Goal: Task Accomplishment & Management: Complete application form

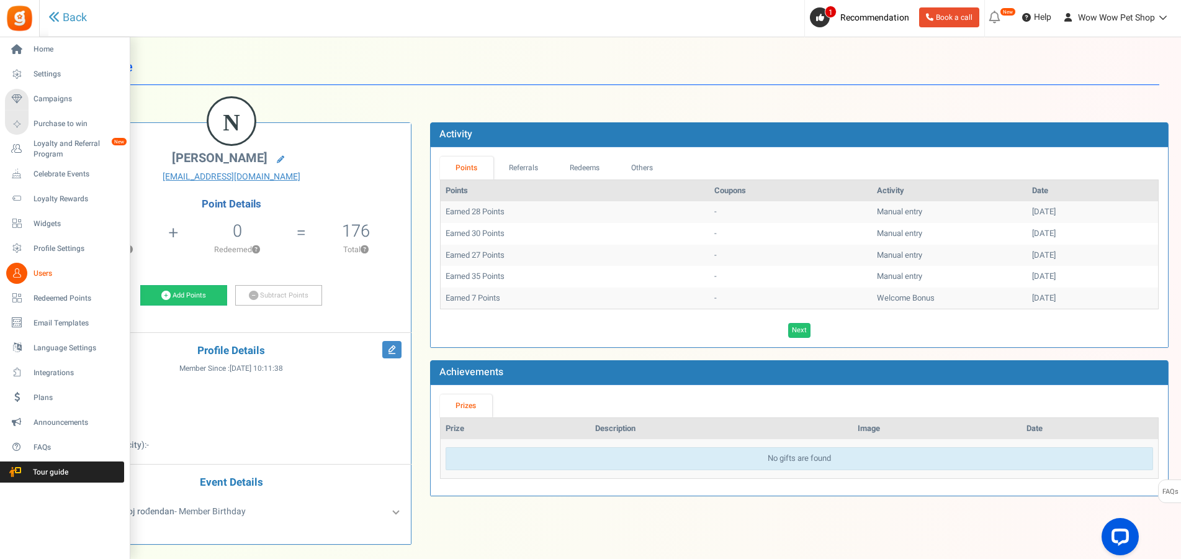
click at [24, 274] on icon at bounding box center [16, 273] width 21 height 21
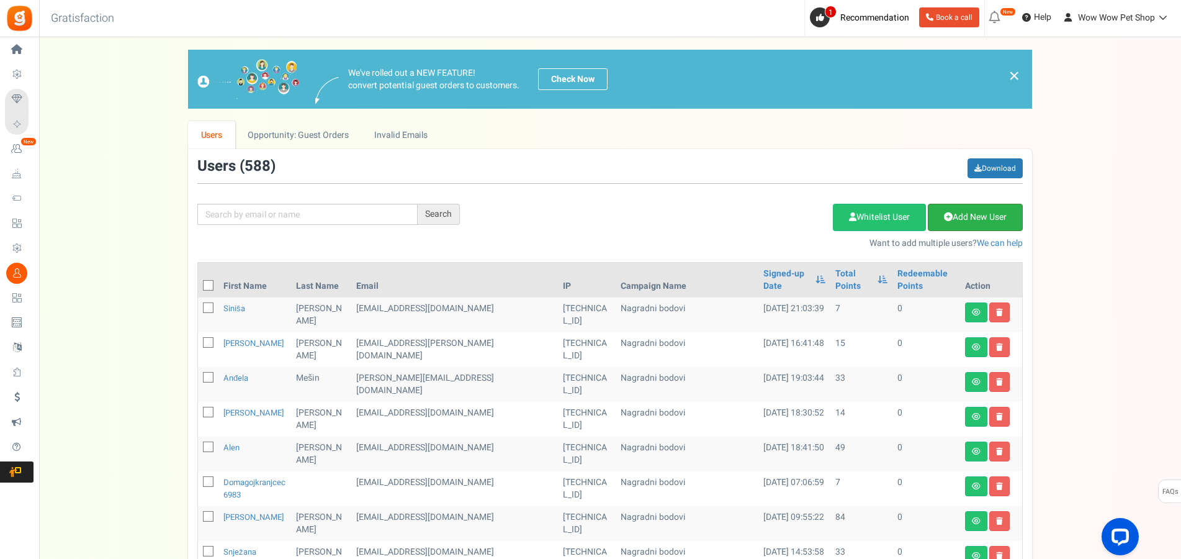
click at [978, 217] on link "Add New User" at bounding box center [975, 217] width 95 height 27
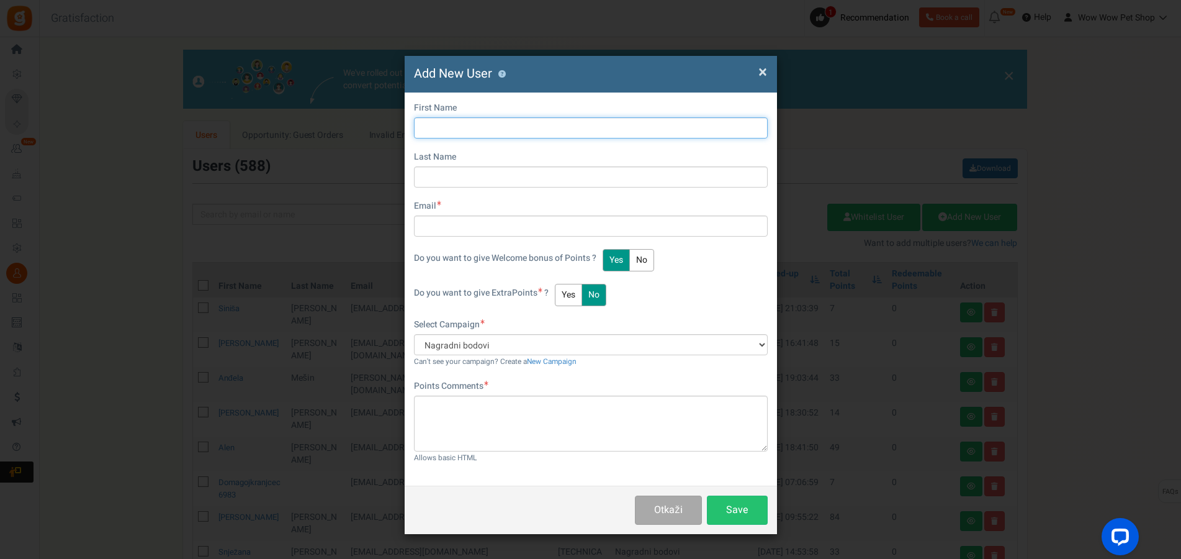
click at [436, 130] on input "text" at bounding box center [591, 127] width 354 height 21
type input "Mladen"
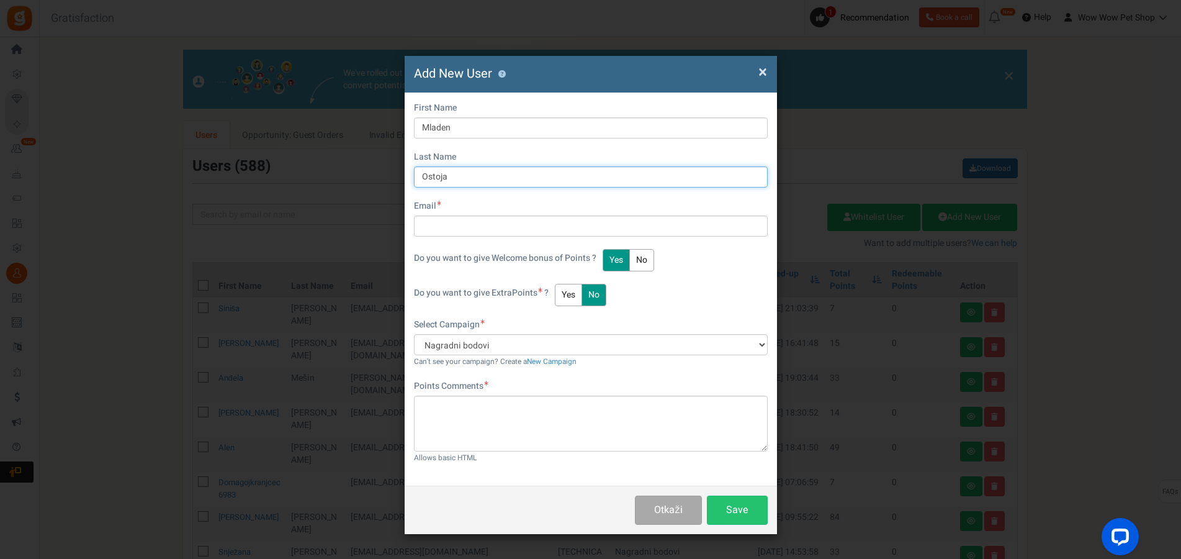
type input "Ostoja"
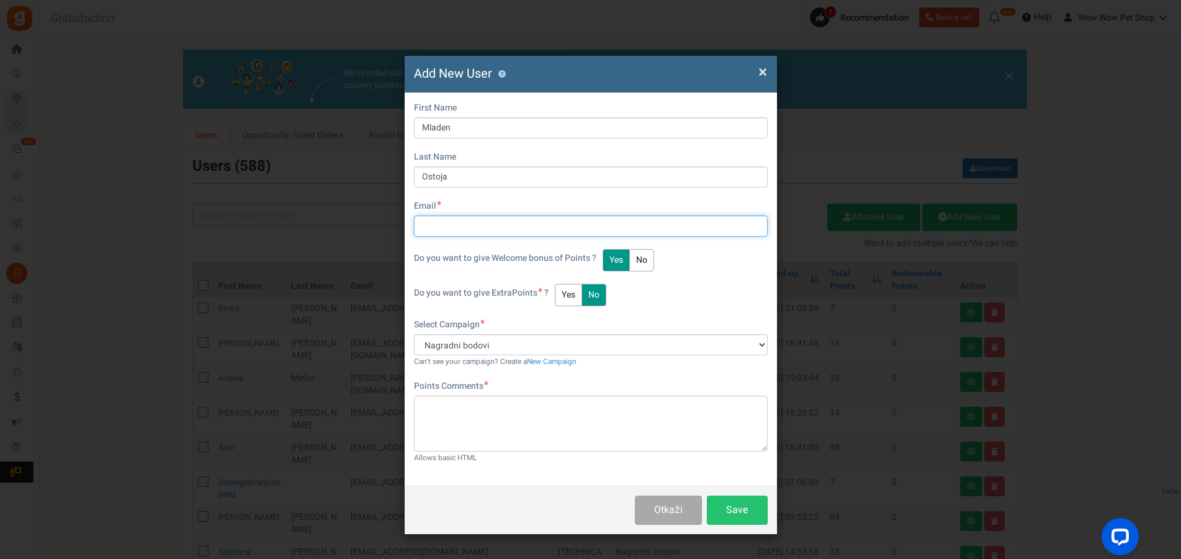
click at [436, 225] on input "text" at bounding box center [591, 225] width 354 height 21
type input "[EMAIL_ADDRESS][DOMAIN_NAME]"
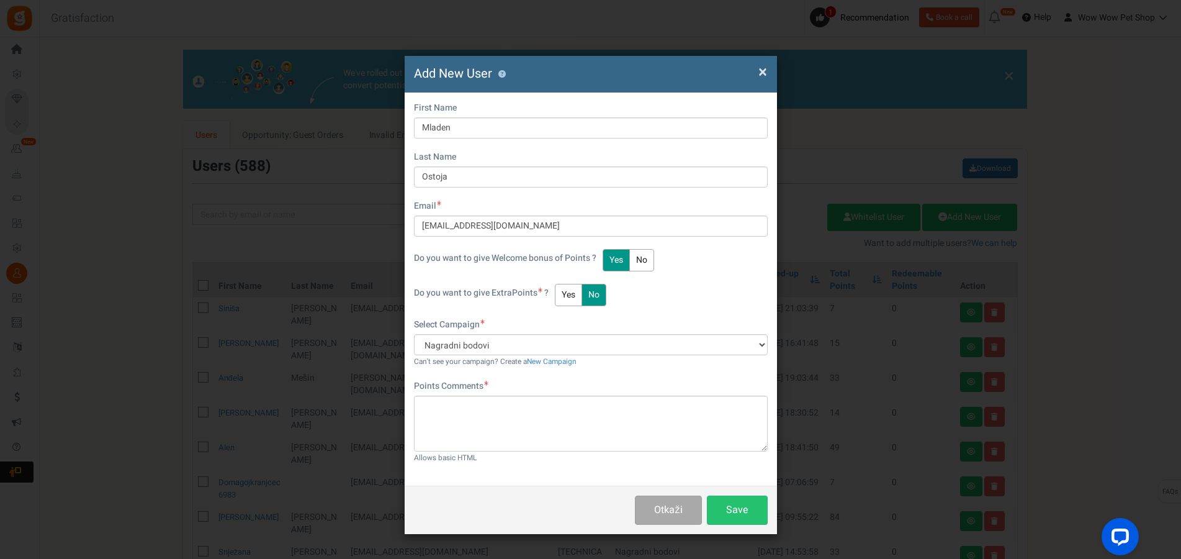
click at [569, 302] on button "Yes" at bounding box center [568, 295] width 27 height 22
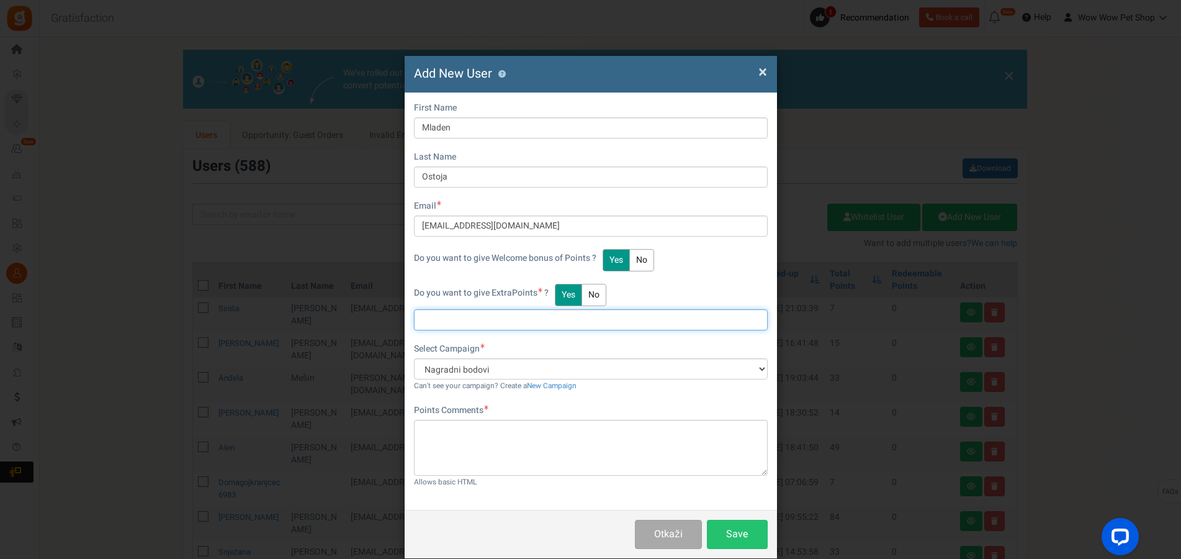
click at [466, 322] on input "text" at bounding box center [591, 319] width 354 height 21
type input "29"
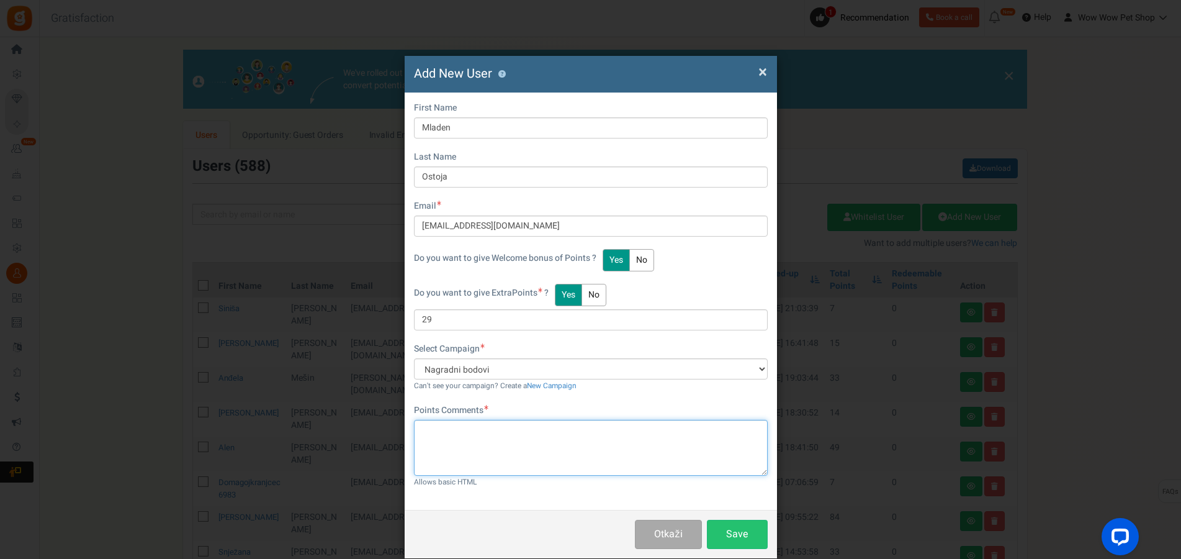
click at [504, 456] on textarea at bounding box center [591, 448] width 354 height 56
type textarea "Račun br. 1487"
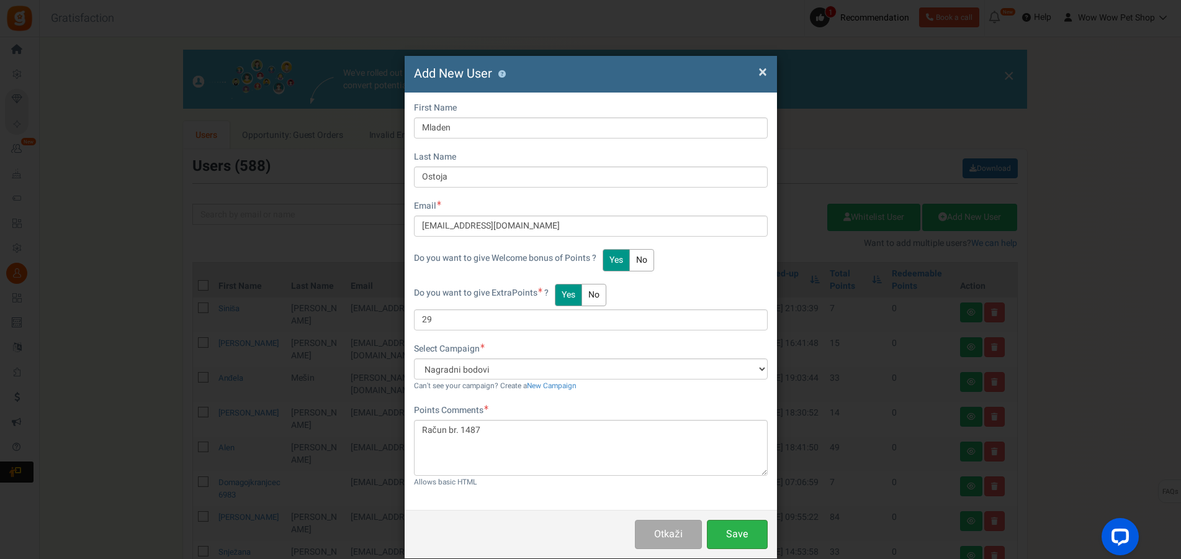
click at [727, 527] on button "Save" at bounding box center [737, 534] width 61 height 29
